Goal: Task Accomplishment & Management: Use online tool/utility

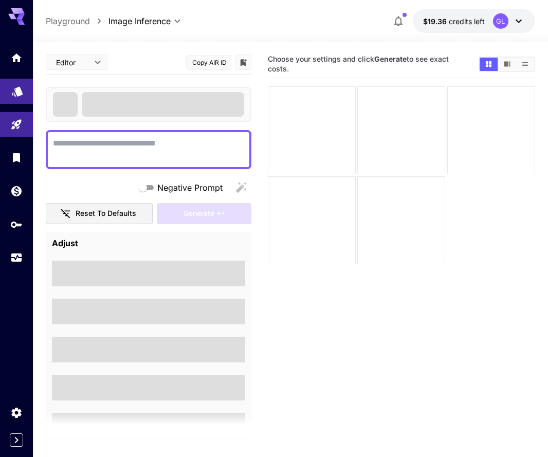
click at [20, 92] on icon "Models" at bounding box center [17, 88] width 11 height 10
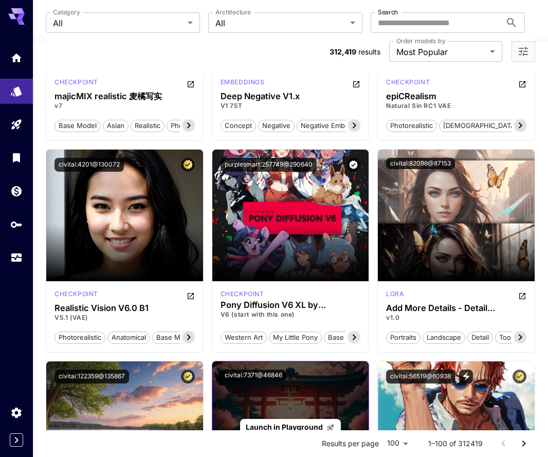
scroll to position [2078, 0]
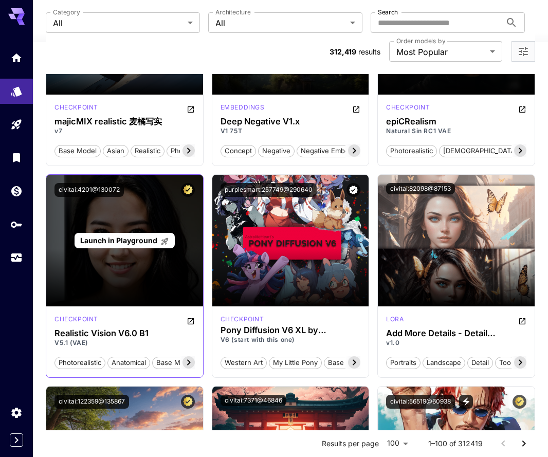
click at [155, 240] on span "Launch in Playground" at bounding box center [118, 240] width 77 height 9
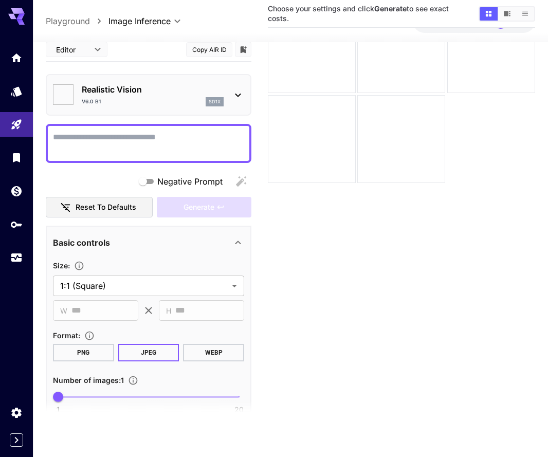
scroll to position [81, 0]
click at [211, 50] on button "Copy AIR ID" at bounding box center [209, 49] width 46 height 15
click at [219, 45] on button "Copy AIR ID" at bounding box center [209, 49] width 46 height 15
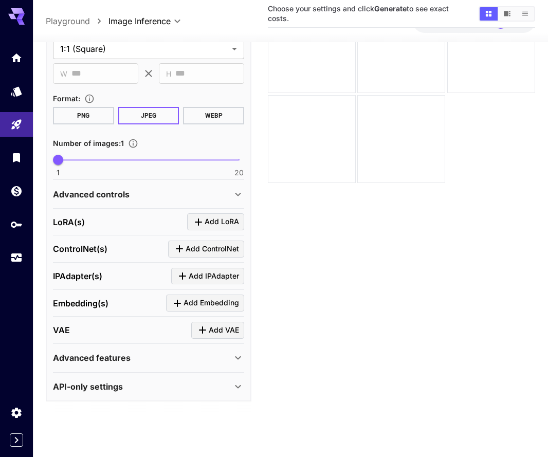
scroll to position [236, 0]
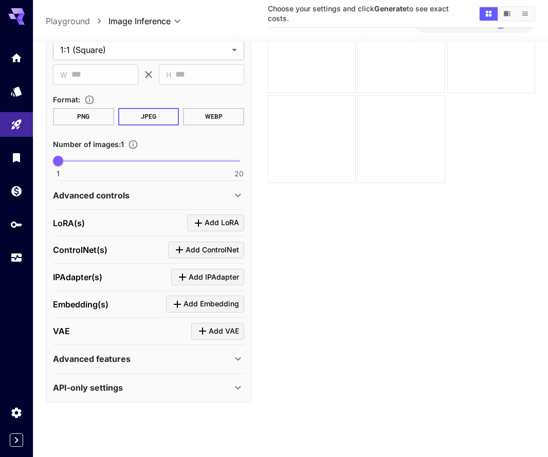
click at [237, 189] on icon at bounding box center [238, 195] width 12 height 12
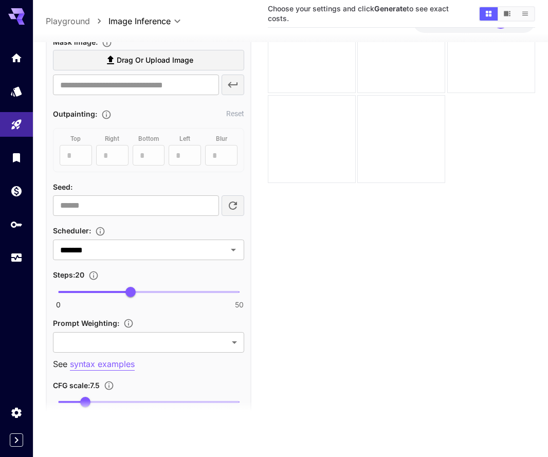
scroll to position [485, 0]
click at [236, 249] on icon "Open" at bounding box center [233, 249] width 12 height 12
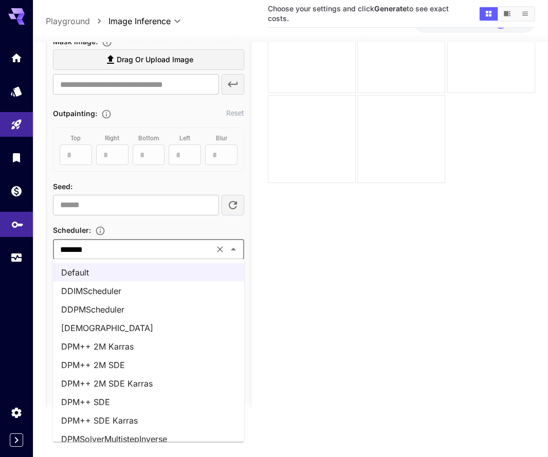
click at [19, 220] on icon "API Keys" at bounding box center [17, 221] width 11 height 6
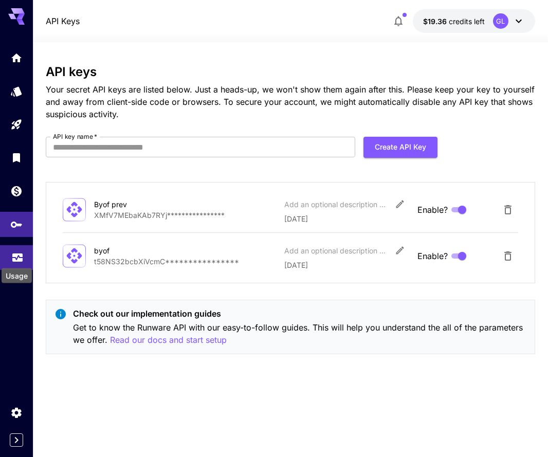
click at [12, 255] on icon "Usage" at bounding box center [17, 254] width 12 height 12
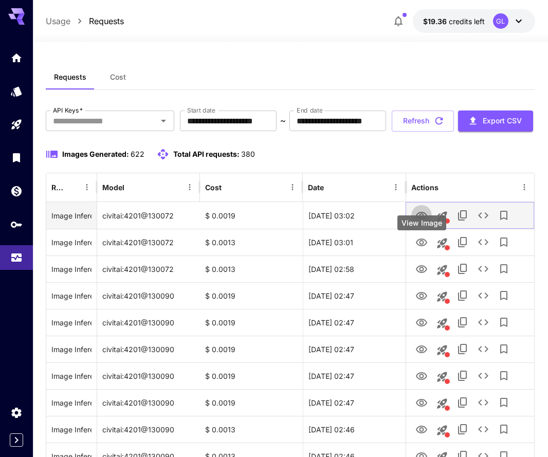
click at [426, 219] on icon "View Image" at bounding box center [421, 216] width 11 height 8
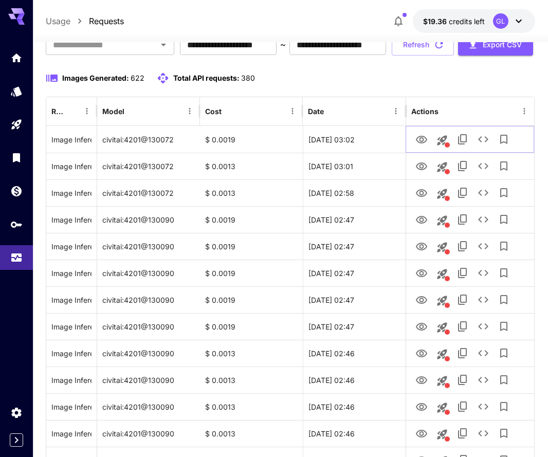
scroll to position [78, 0]
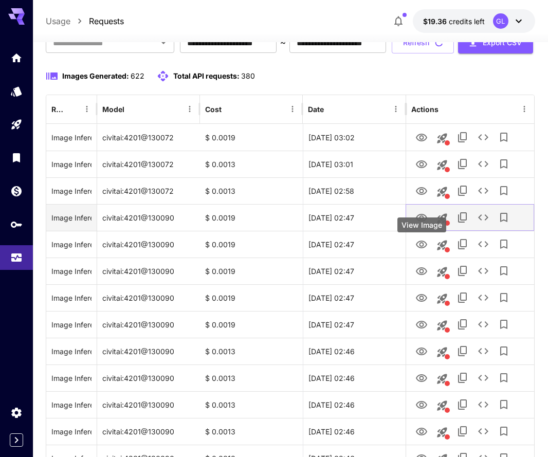
click at [417, 221] on icon "View Image" at bounding box center [421, 218] width 11 height 8
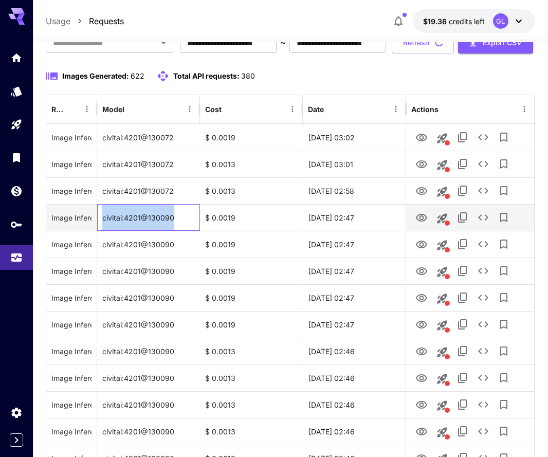
drag, startPoint x: 175, startPoint y: 251, endPoint x: 103, endPoint y: 253, distance: 71.4
click at [103, 231] on div "civitai:4201@130090" at bounding box center [148, 217] width 103 height 27
copy div "civitai:4201@130090"
